Goal: Complete application form

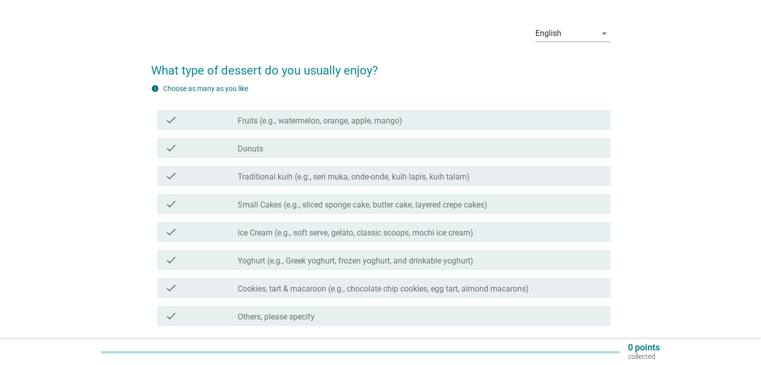
scroll to position [49, 0]
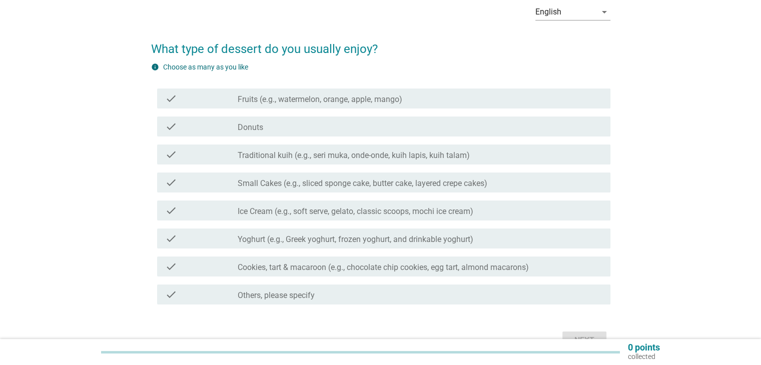
click at [341, 101] on label "Fruits (e.g., watermelon, orange, apple, mango)" at bounding box center [320, 100] width 165 height 10
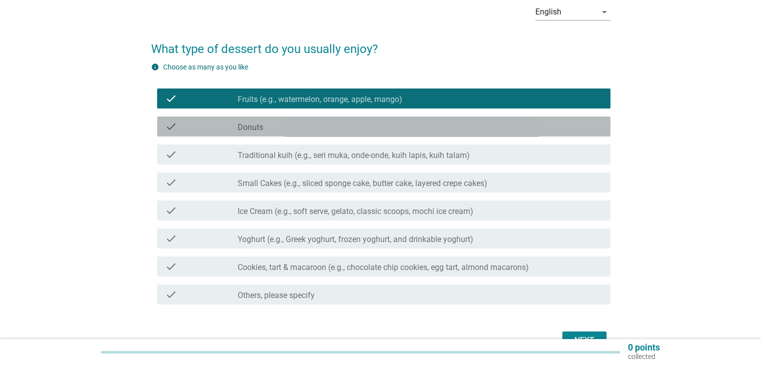
click at [311, 126] on div "check_box_outline_blank Donuts" at bounding box center [420, 127] width 364 height 12
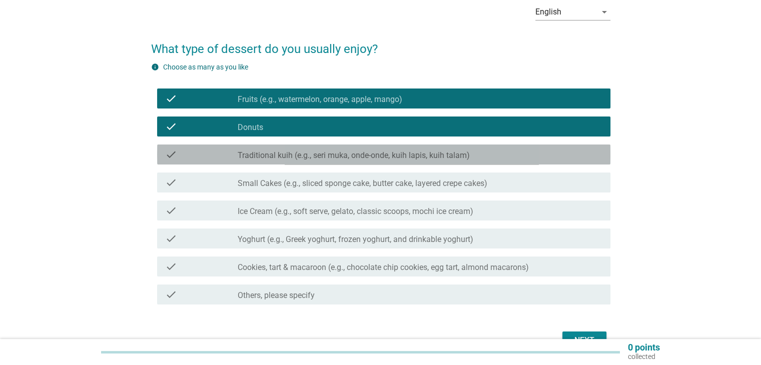
click at [295, 155] on label "Traditional kuih (e.g., seri muka, onde-onde, kuih lapis, kuih talam)" at bounding box center [354, 156] width 232 height 10
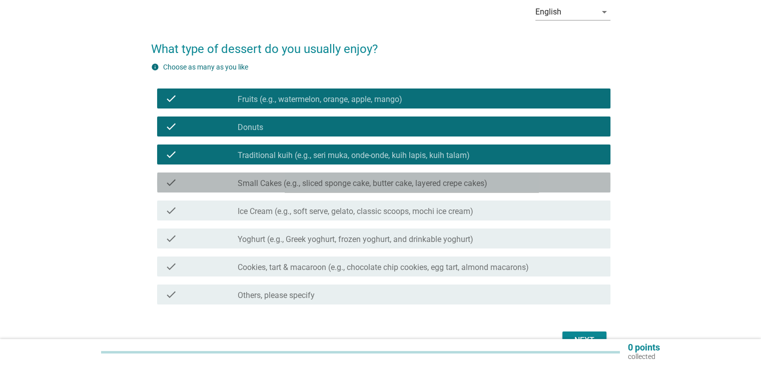
click at [277, 187] on label "Small Cakes (e.g., sliced sponge cake, butter cake, layered crepe cakes)" at bounding box center [363, 184] width 250 height 10
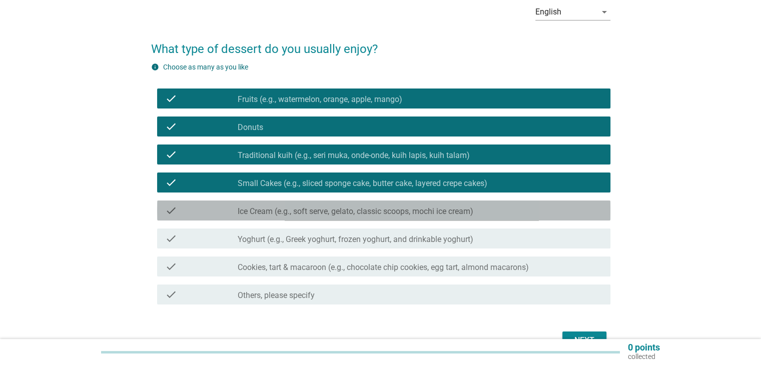
click at [269, 213] on label "Ice Cream (e.g., soft serve, gelato, classic scoops, mochi ice cream)" at bounding box center [356, 212] width 236 height 10
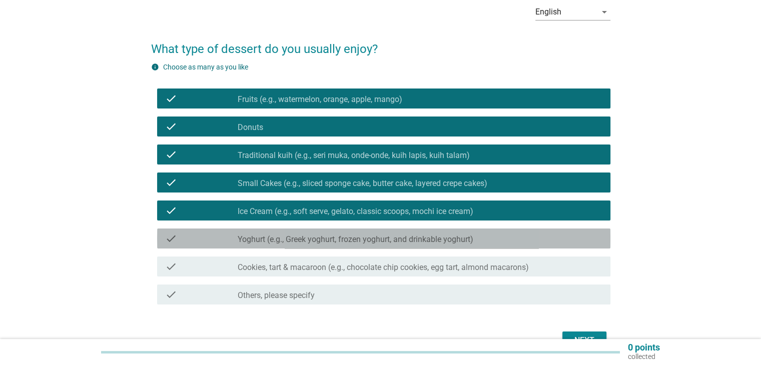
click at [258, 239] on label "Yoghurt (e.g., Greek yoghurt, frozen yoghurt, and drinkable yoghurt)" at bounding box center [356, 240] width 236 height 10
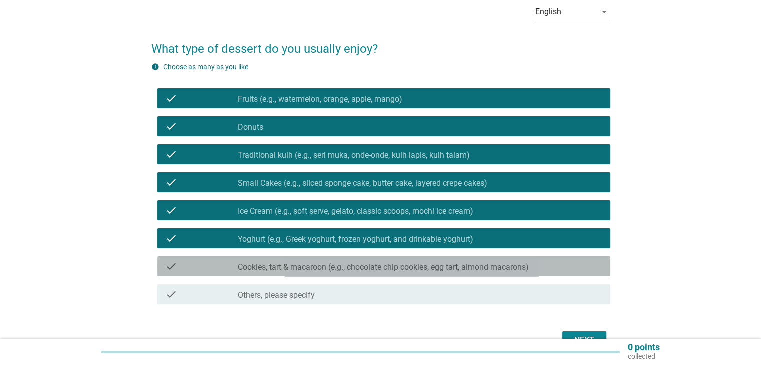
click at [258, 261] on div "check_box_outline_blank Cookies, tart & macaroon (e.g., chocolate chip cookies,…" at bounding box center [420, 267] width 364 height 12
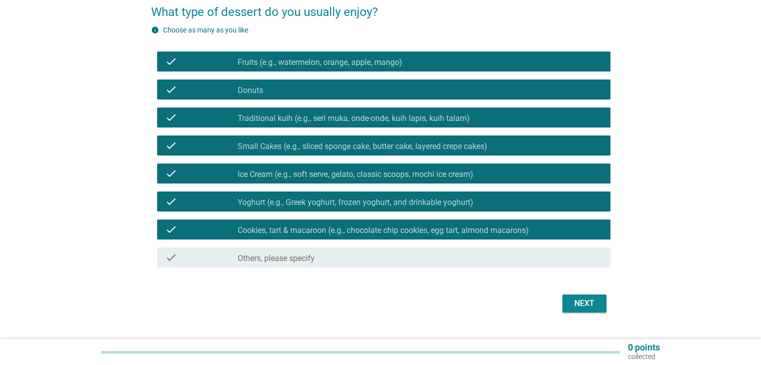
scroll to position [105, 0]
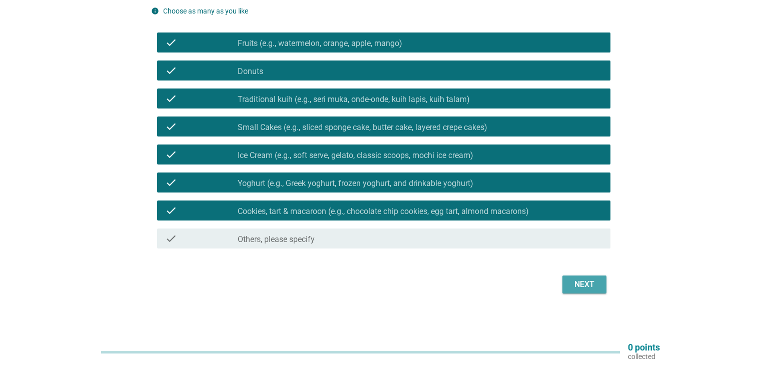
click at [594, 281] on div "Next" at bounding box center [584, 285] width 28 height 12
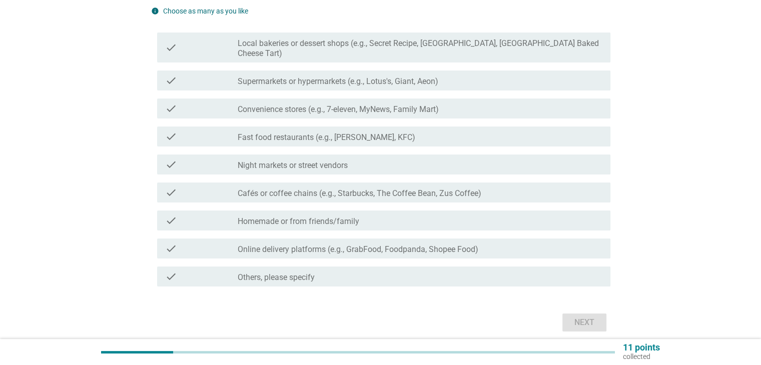
scroll to position [0, 0]
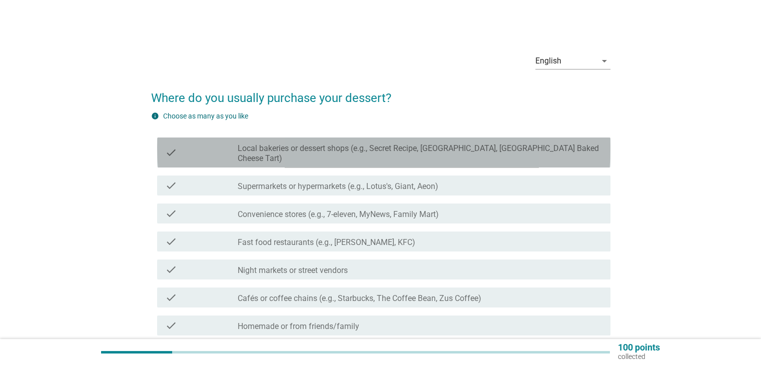
click at [304, 147] on label "Local bakeries or dessert shops (e.g., Secret Recipe, [GEOGRAPHIC_DATA], [GEOGR…" at bounding box center [420, 154] width 364 height 20
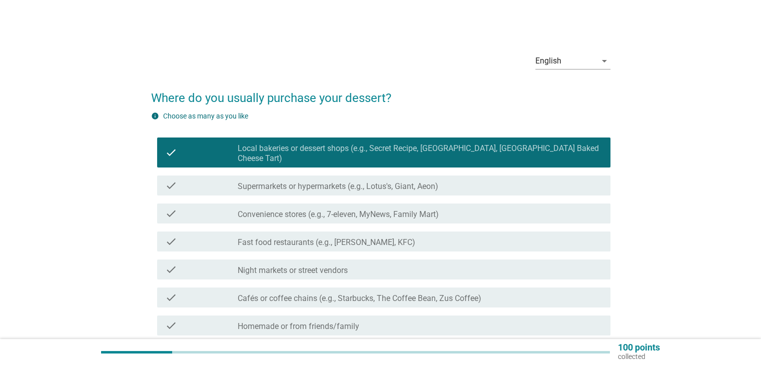
click at [291, 182] on label "Supermarkets or hypermarkets (e.g., Lotus's, Giant, Aeon)" at bounding box center [338, 187] width 201 height 10
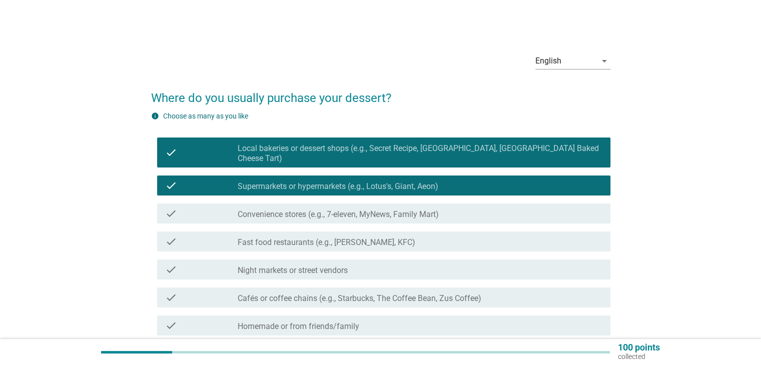
click at [279, 210] on label "Convenience stores (e.g., 7-eleven, MyNews, Family Mart)" at bounding box center [338, 215] width 201 height 10
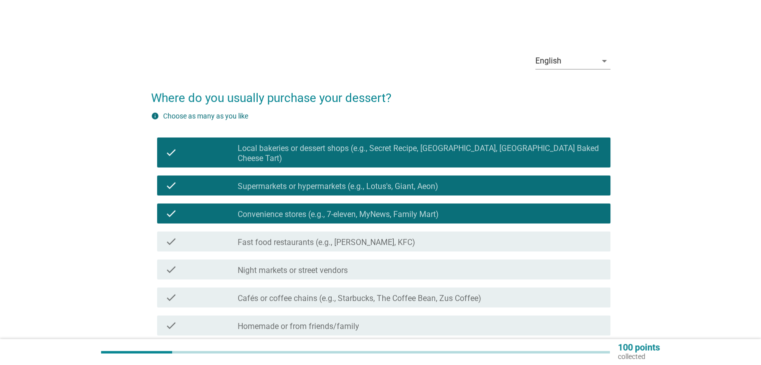
click at [272, 238] on label "Fast food restaurants (e.g., [PERSON_NAME], KFC)" at bounding box center [327, 243] width 178 height 10
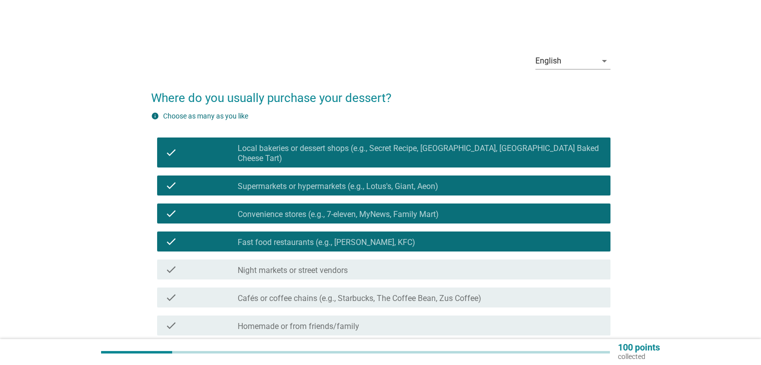
click at [267, 266] on label "Night markets or street vendors" at bounding box center [293, 271] width 110 height 10
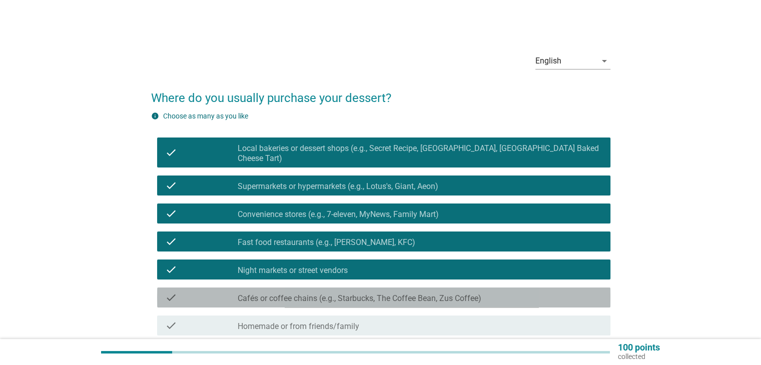
click at [265, 294] on label "Cafés or coffee chains (e.g., Starbucks, The Coffee Bean, Zus Coffee)" at bounding box center [360, 299] width 244 height 10
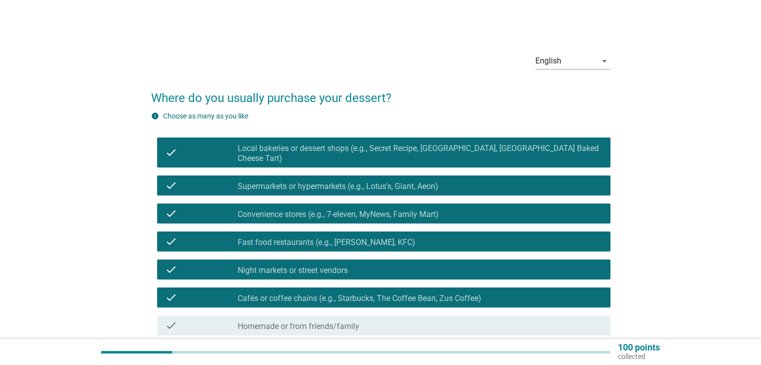
click at [265, 320] on div "check_box_outline_blank Homemade or from friends/family" at bounding box center [420, 326] width 364 height 12
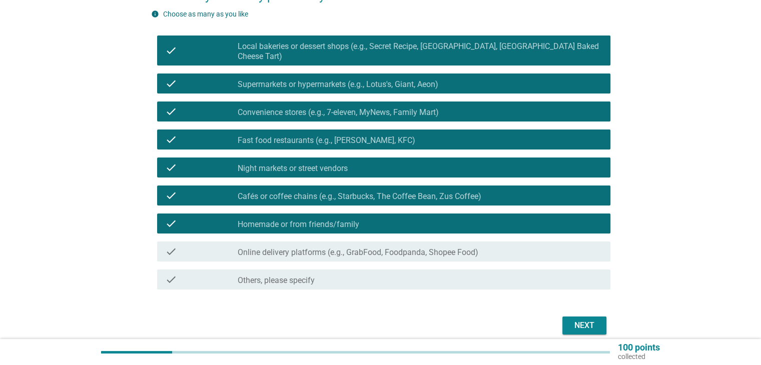
scroll to position [119, 0]
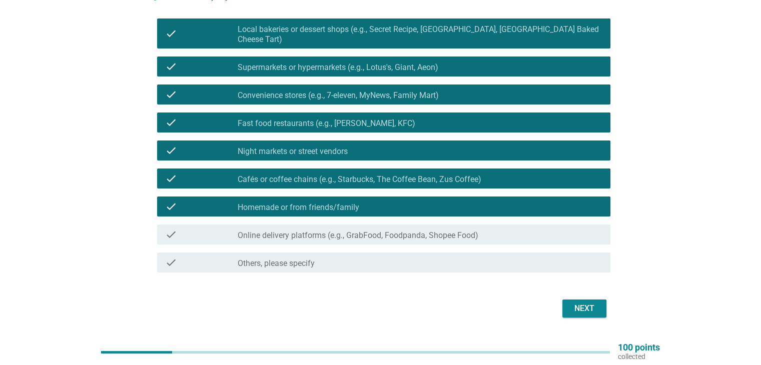
click at [524, 232] on div "check check_box_outline_blank Online delivery platforms (e.g., GrabFood, Foodpa…" at bounding box center [383, 235] width 453 height 20
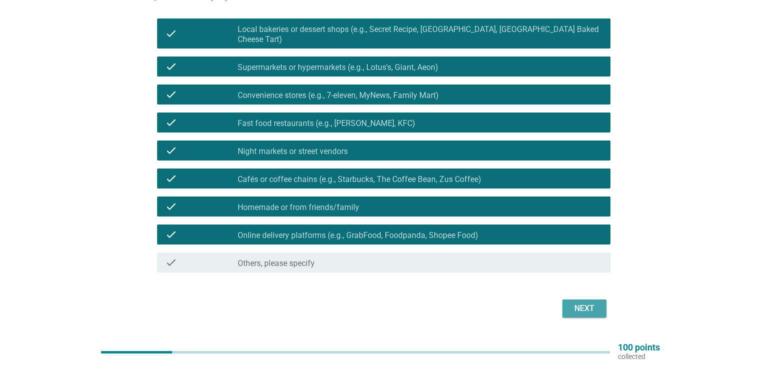
click at [586, 303] on div "Next" at bounding box center [584, 309] width 28 height 12
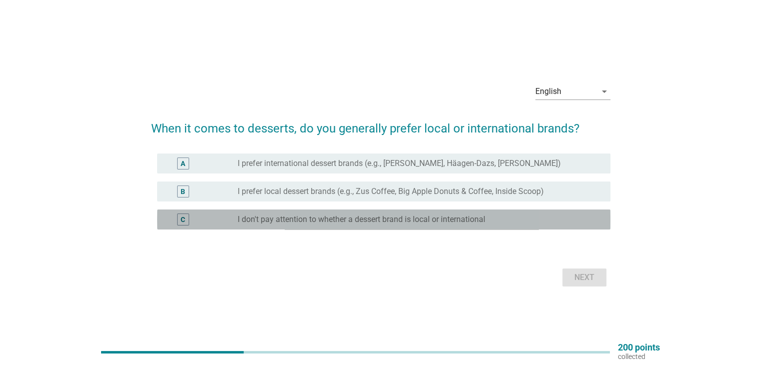
click at [342, 220] on label "I don't pay attention to whether a dessert brand is local or international" at bounding box center [362, 220] width 248 height 10
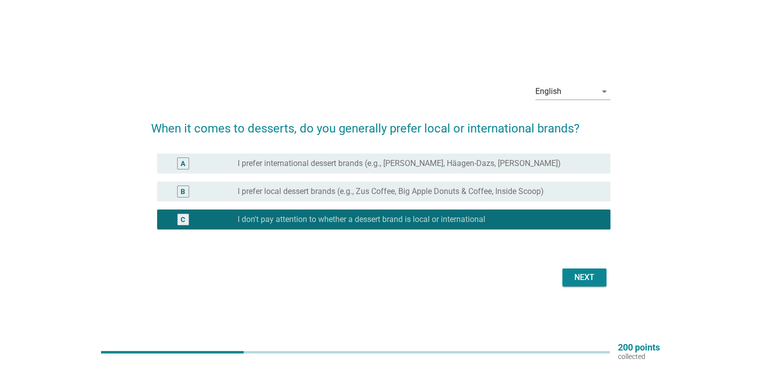
click at [590, 279] on div "Next" at bounding box center [584, 278] width 28 height 12
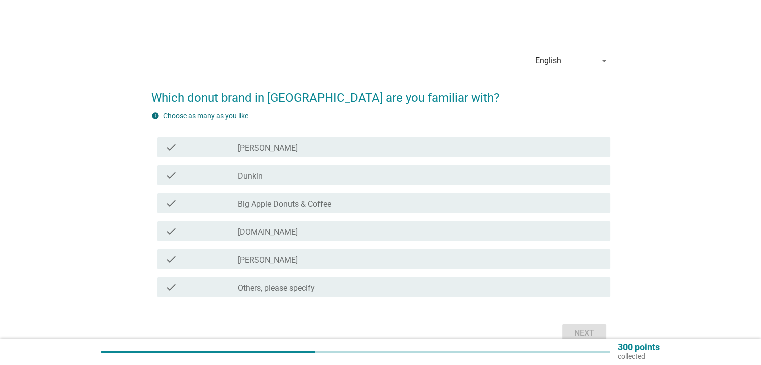
click at [278, 179] on div "check_box_outline_blank Dunkin" at bounding box center [420, 176] width 364 height 12
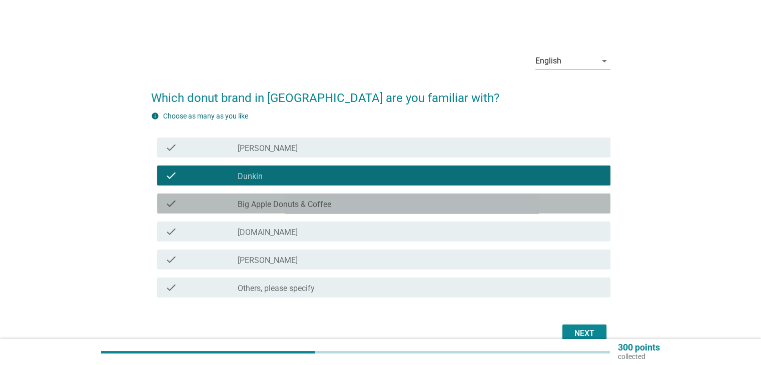
click at [284, 209] on label "Big Apple Donuts & Coffee" at bounding box center [285, 205] width 94 height 10
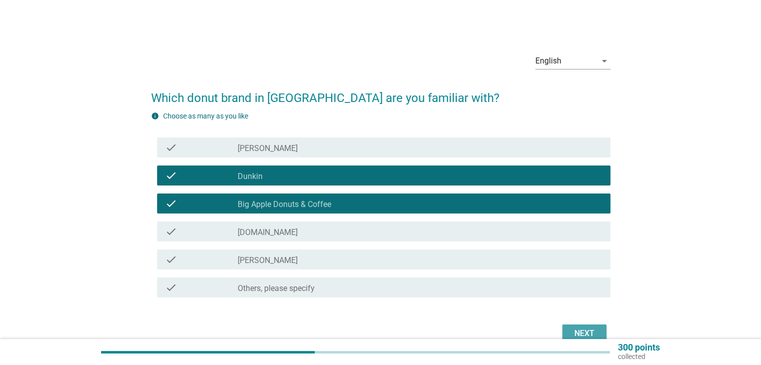
click at [587, 329] on div "Next" at bounding box center [584, 334] width 28 height 12
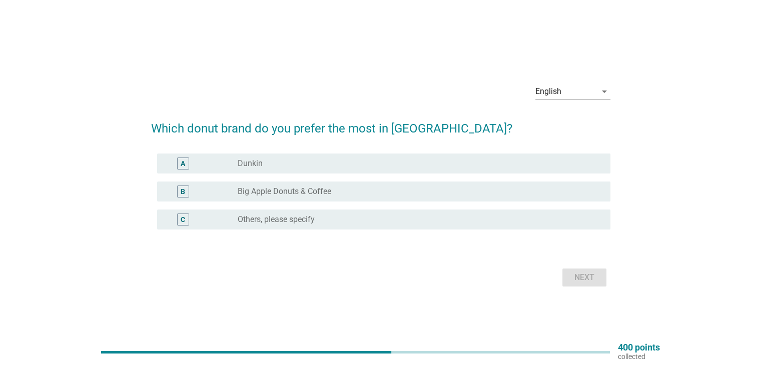
click at [262, 167] on label "Dunkin" at bounding box center [250, 164] width 25 height 10
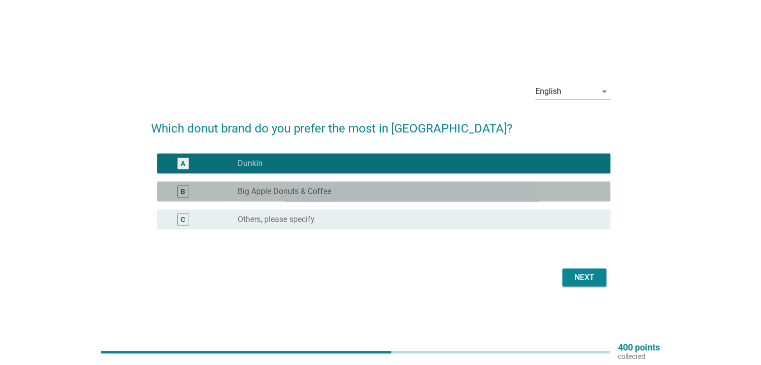
click at [259, 193] on label "Big Apple Donuts & Coffee" at bounding box center [285, 192] width 94 height 10
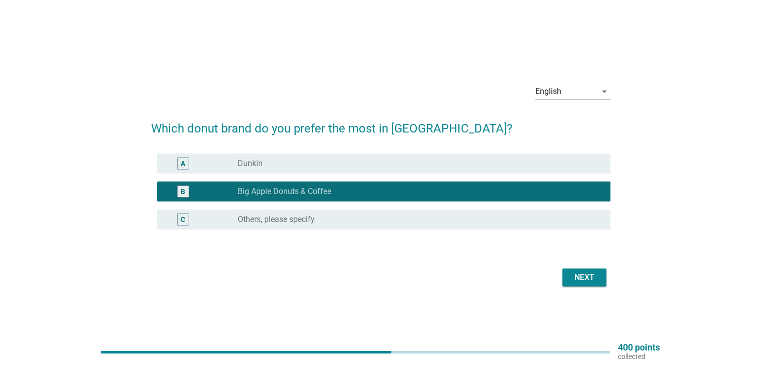
click at [296, 166] on div "radio_button_unchecked Dunkin" at bounding box center [416, 164] width 356 height 10
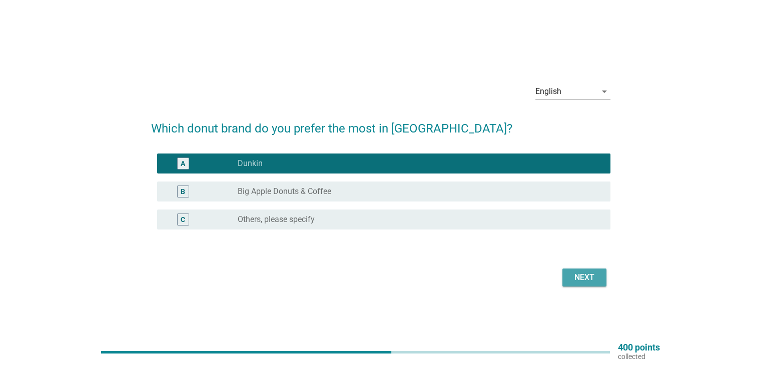
click at [575, 282] on div "Next" at bounding box center [584, 278] width 28 height 12
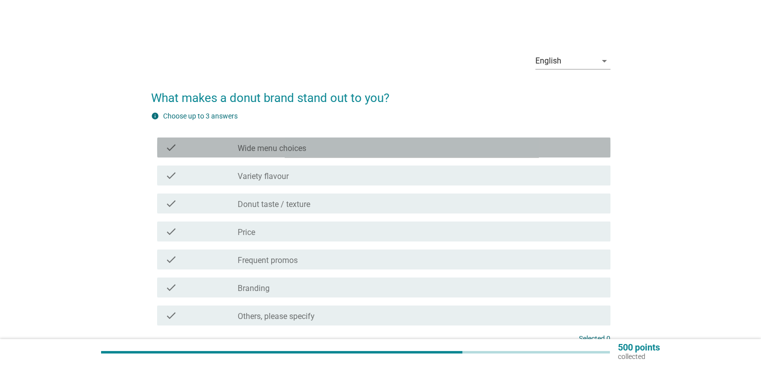
click at [300, 147] on label "Wide menu choices" at bounding box center [272, 149] width 69 height 10
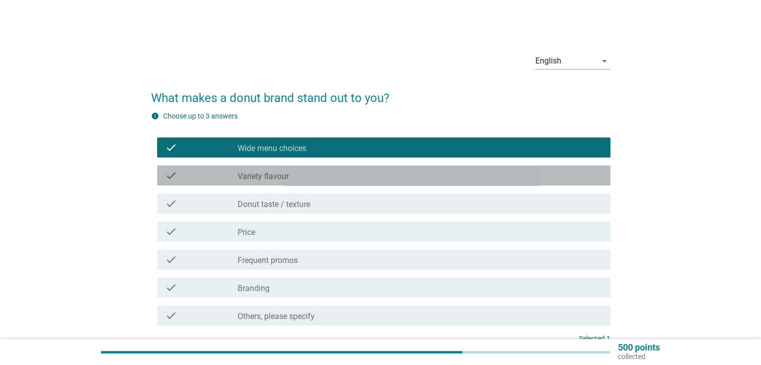
click at [284, 175] on label "Variety flavour" at bounding box center [263, 177] width 51 height 10
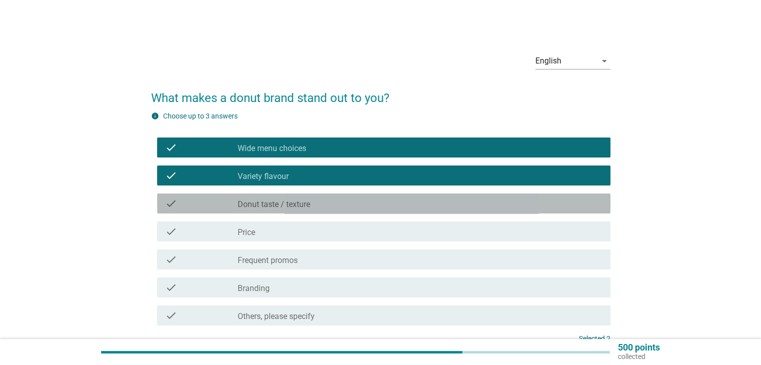
click at [272, 206] on label "Donut taste / texture" at bounding box center [274, 205] width 73 height 10
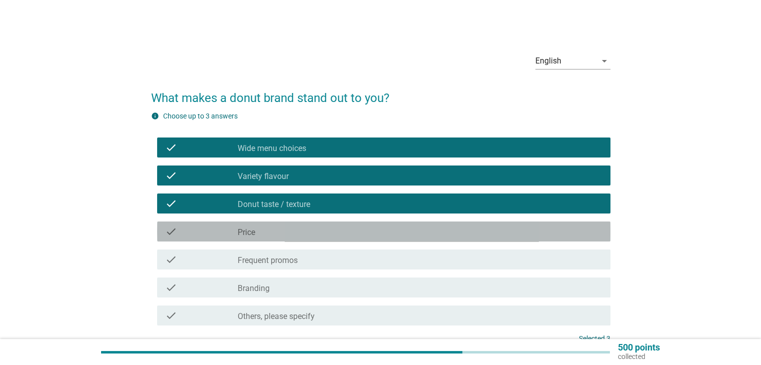
click at [259, 231] on div "check_box_outline_blank Price" at bounding box center [420, 232] width 364 height 12
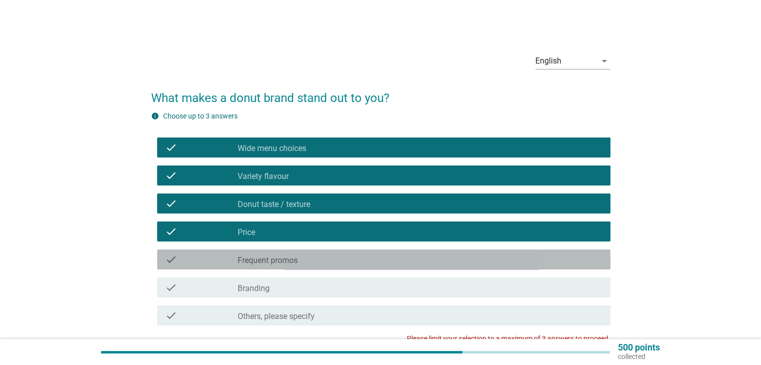
click at [252, 259] on label "Frequent promos" at bounding box center [268, 261] width 60 height 10
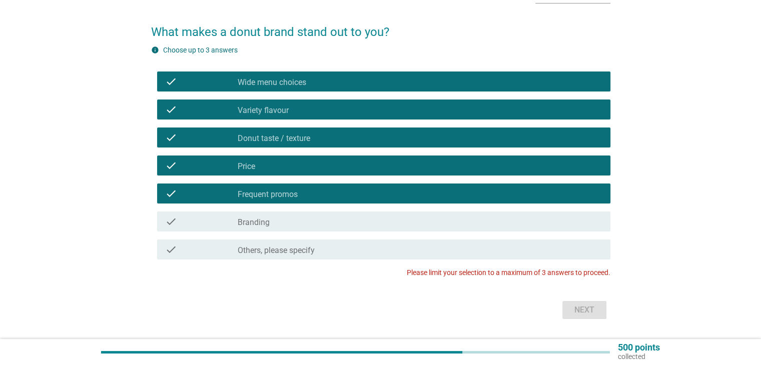
scroll to position [94, 0]
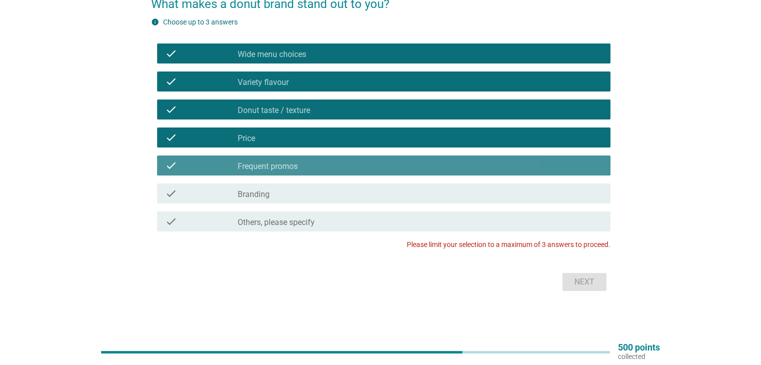
click at [287, 167] on label "Frequent promos" at bounding box center [268, 167] width 60 height 10
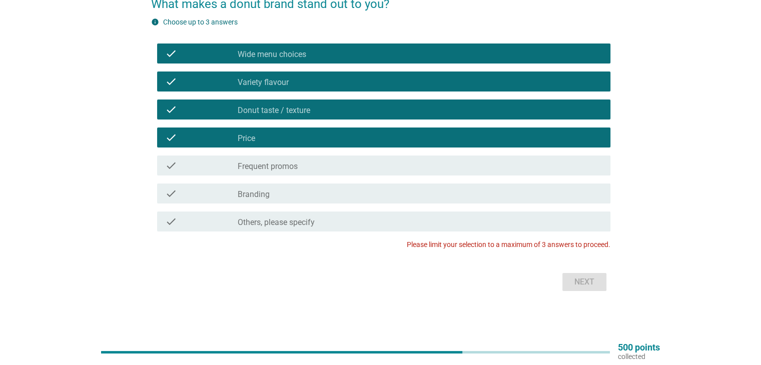
click at [304, 79] on div "check_box Variety flavour" at bounding box center [420, 82] width 364 height 12
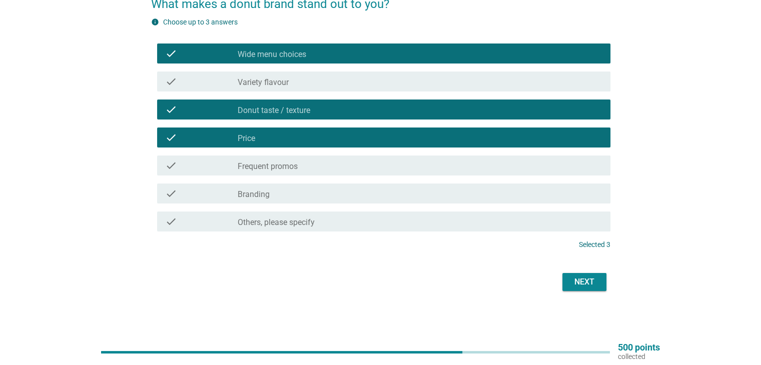
click at [596, 283] on div "Next" at bounding box center [584, 282] width 28 height 12
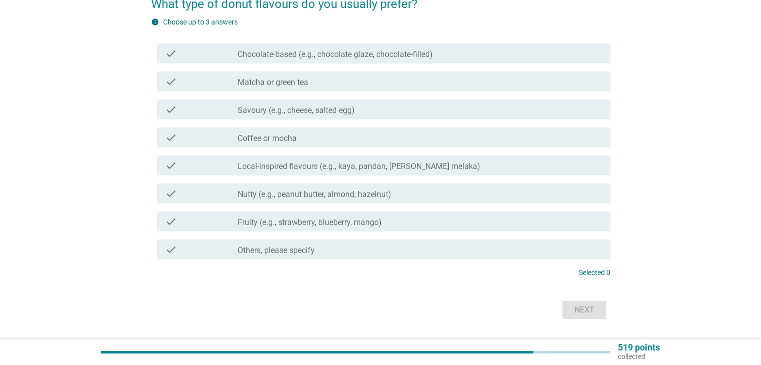
scroll to position [0, 0]
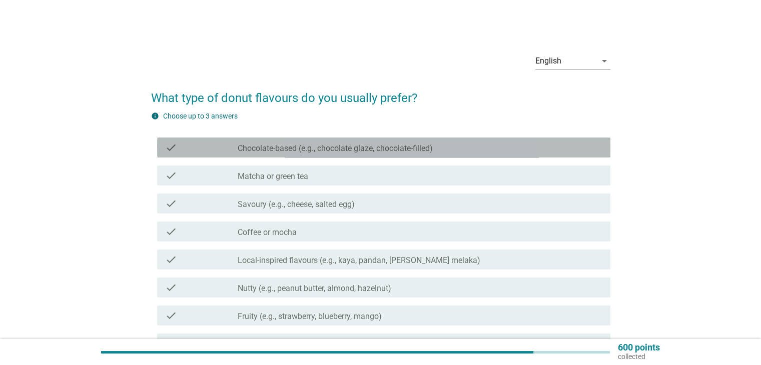
click at [300, 153] on label "Chocolate-based (e.g., chocolate glaze, chocolate-filled)" at bounding box center [335, 149] width 195 height 10
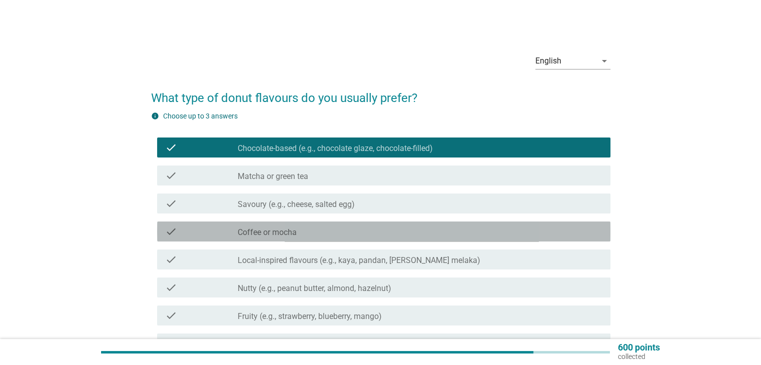
click at [277, 235] on label "Coffee or mocha" at bounding box center [267, 233] width 59 height 10
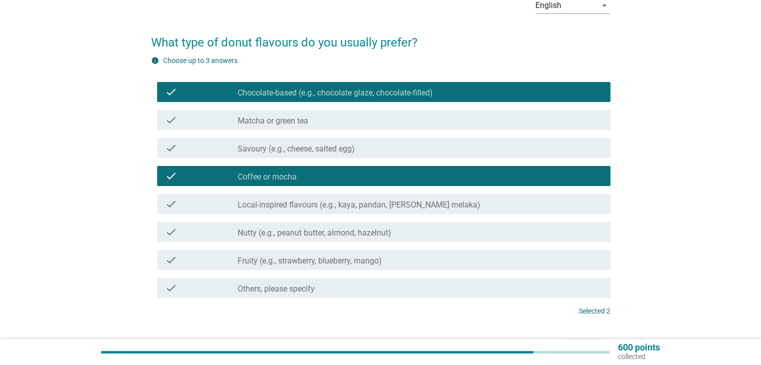
scroll to position [58, 0]
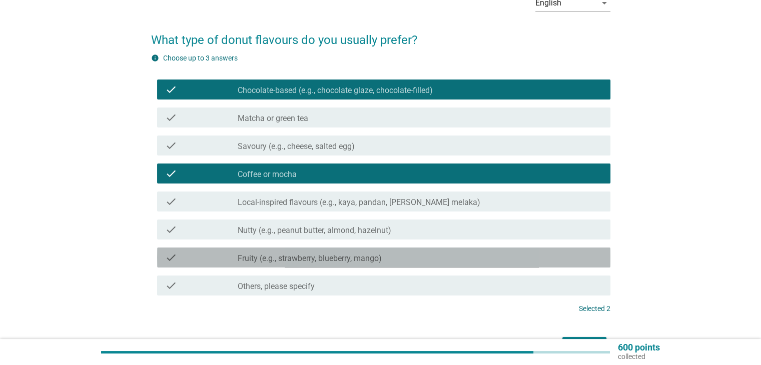
click at [321, 254] on label "Fruity (e.g., strawberry, blueberry, mango)" at bounding box center [310, 259] width 144 height 10
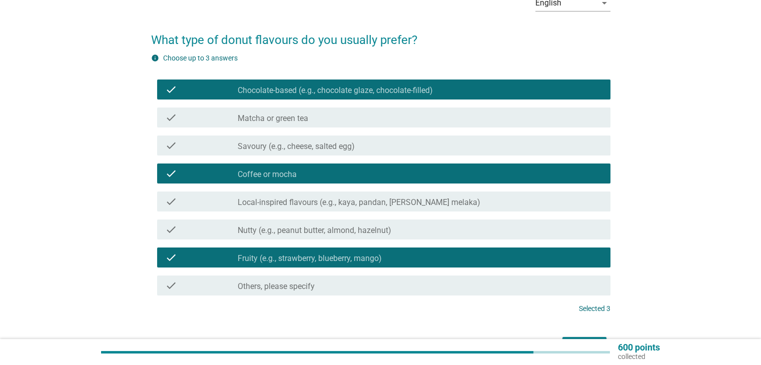
scroll to position [122, 0]
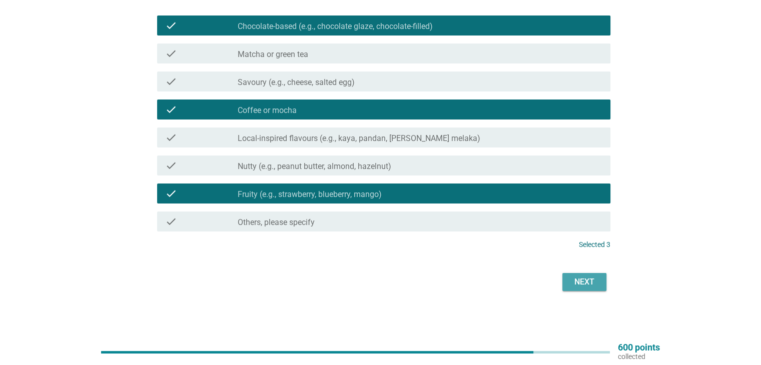
click at [576, 283] on div "Next" at bounding box center [584, 282] width 28 height 12
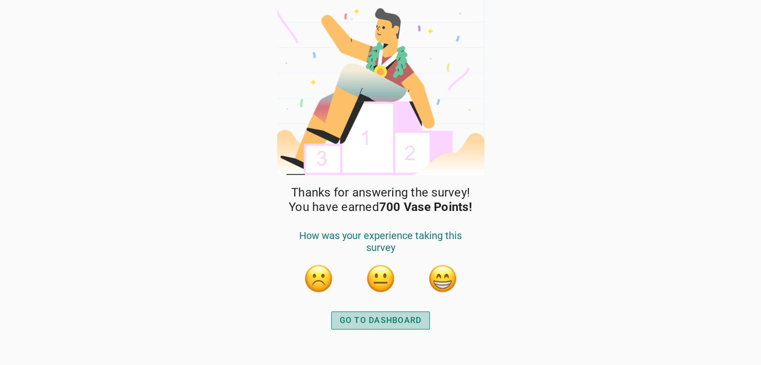
click at [404, 320] on div "GO TO DASHBOARD" at bounding box center [381, 321] width 82 height 12
